Goal: Information Seeking & Learning: Learn about a topic

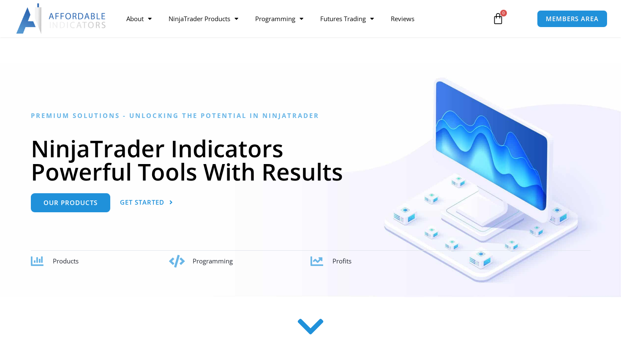
scroll to position [67, 0]
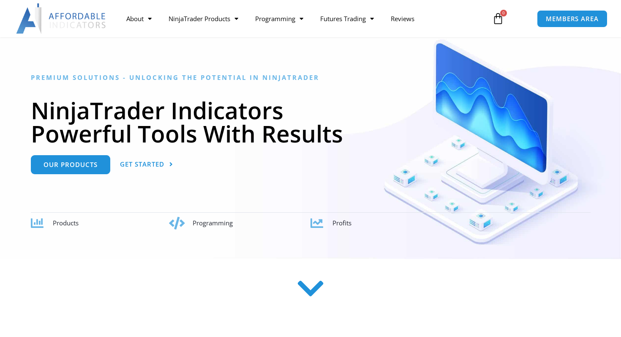
click at [311, 293] on icon at bounding box center [311, 288] width 30 height 30
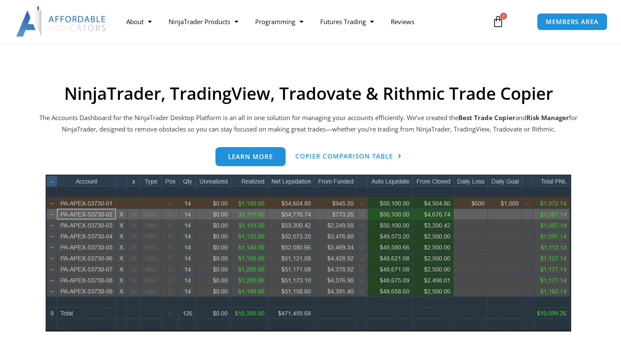
scroll to position [340, 0]
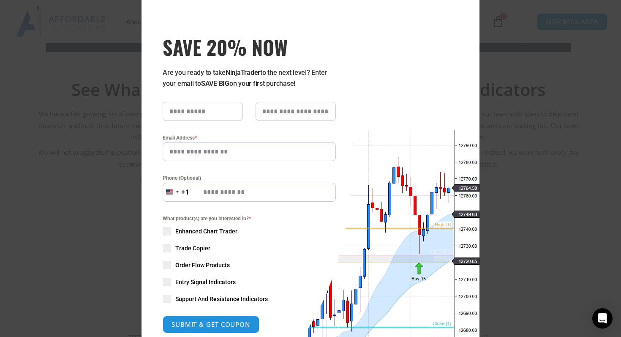
scroll to position [14, 0]
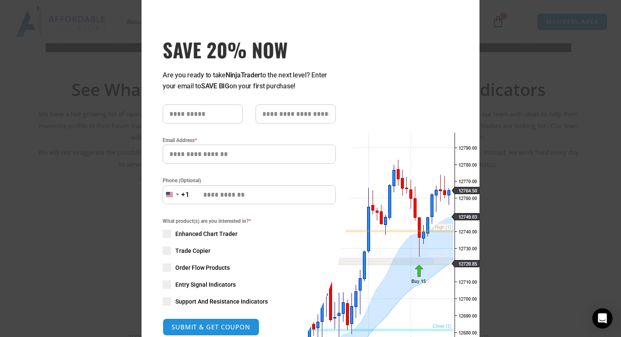
click at [222, 117] on input "SAVE 20% NOW popup" at bounding box center [203, 113] width 80 height 19
click at [505, 76] on div "Close this module SAVE 20% NOW Are you ready to take NinjaTrader to the next le…" at bounding box center [310, 168] width 621 height 337
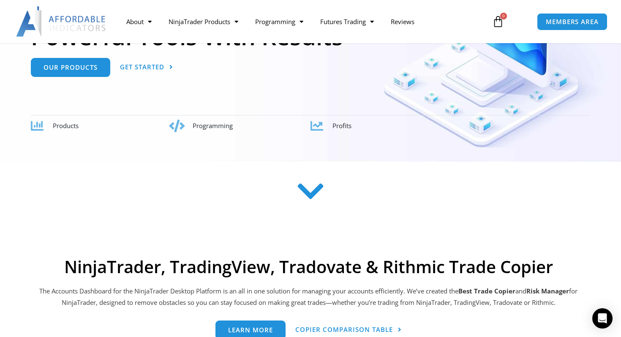
scroll to position [0, 0]
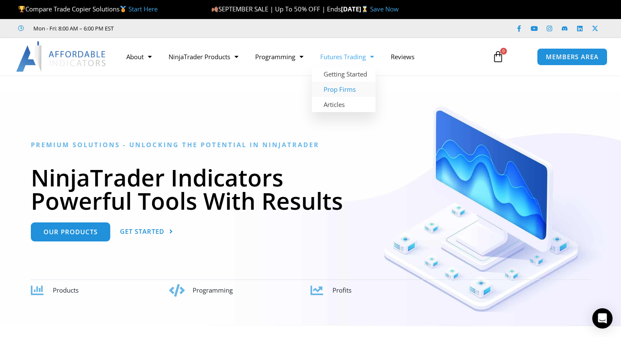
click at [346, 88] on link "Prop Firms" at bounding box center [344, 89] width 64 height 15
